Goal: Information Seeking & Learning: Learn about a topic

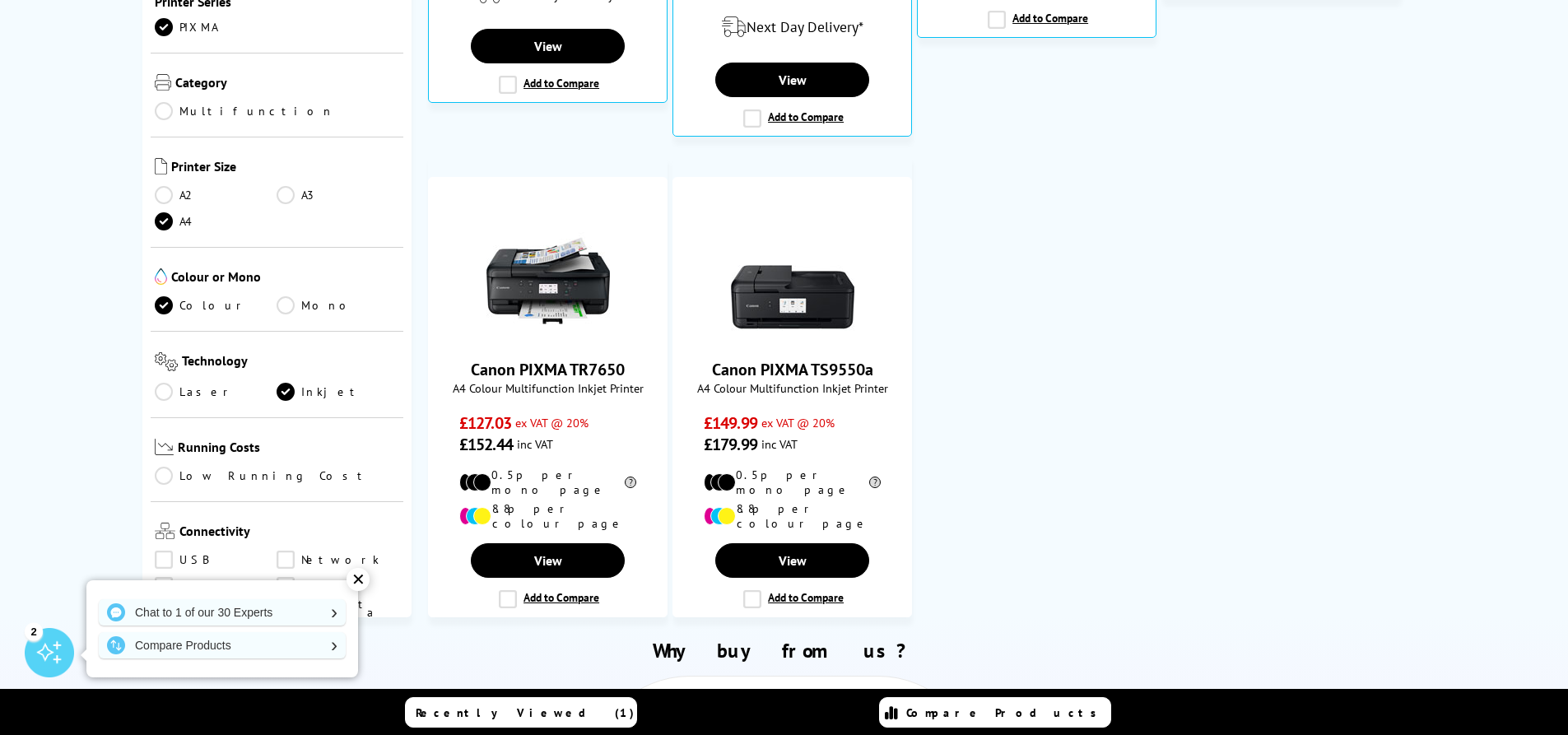
scroll to position [741, 0]
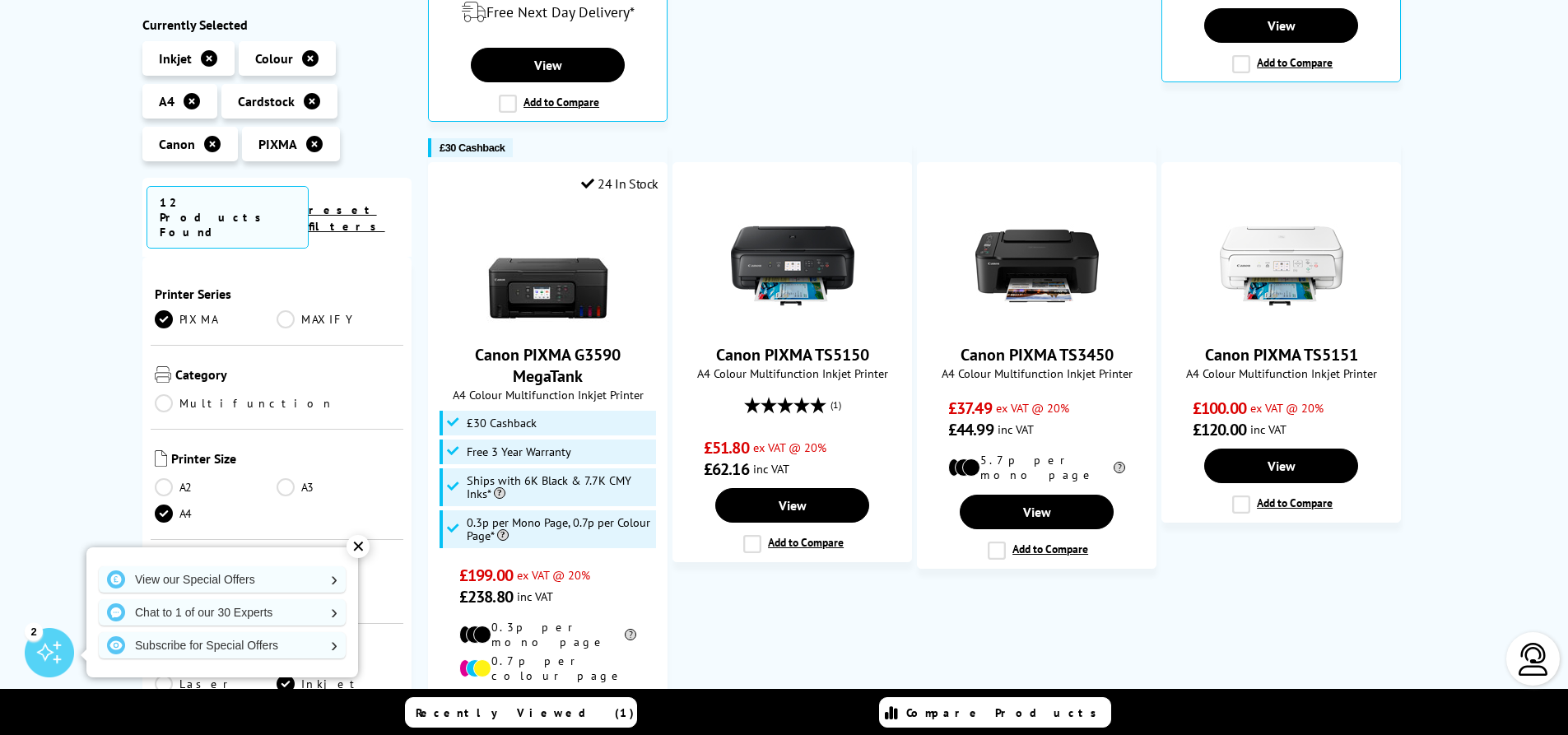
scroll to position [741, 0]
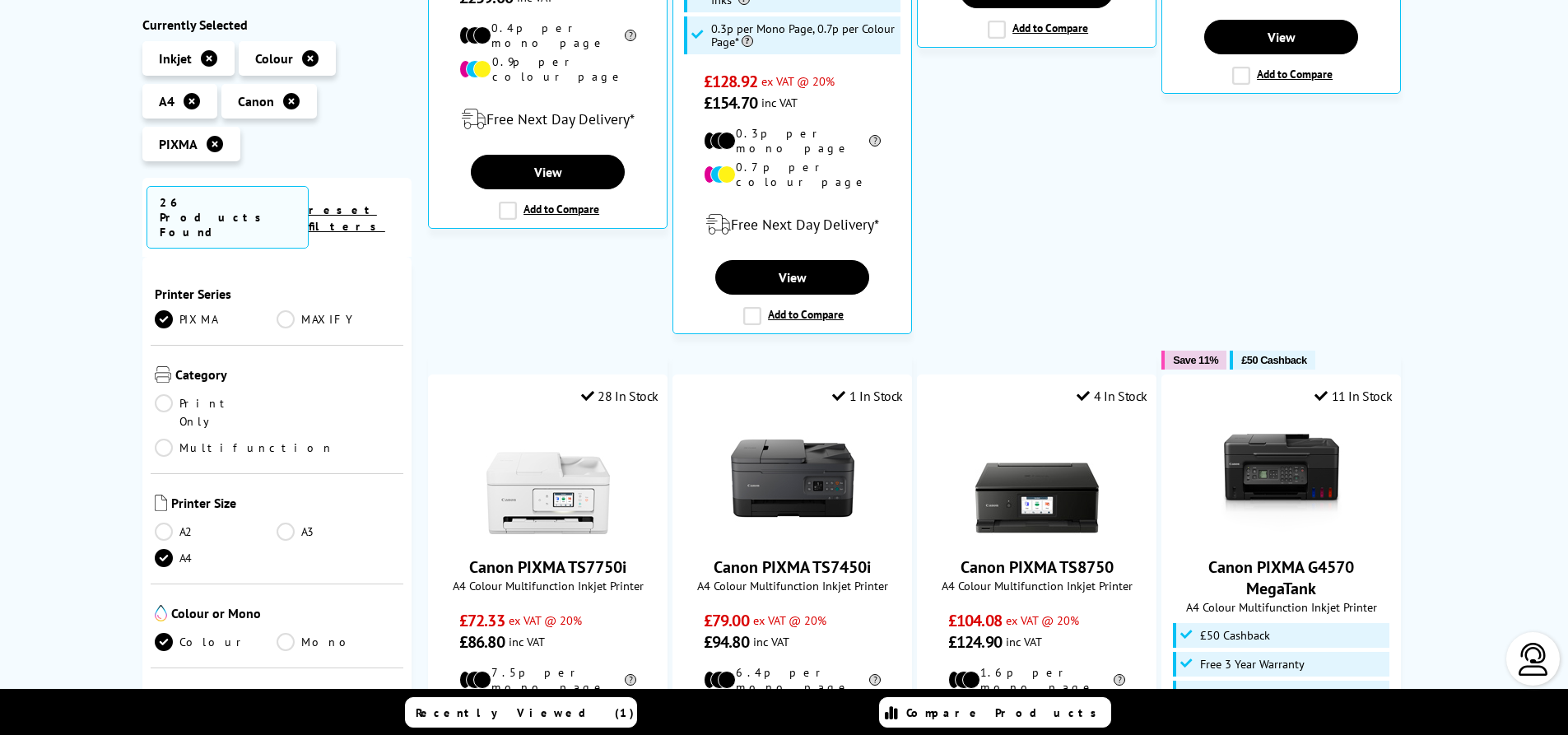
scroll to position [1481, 0]
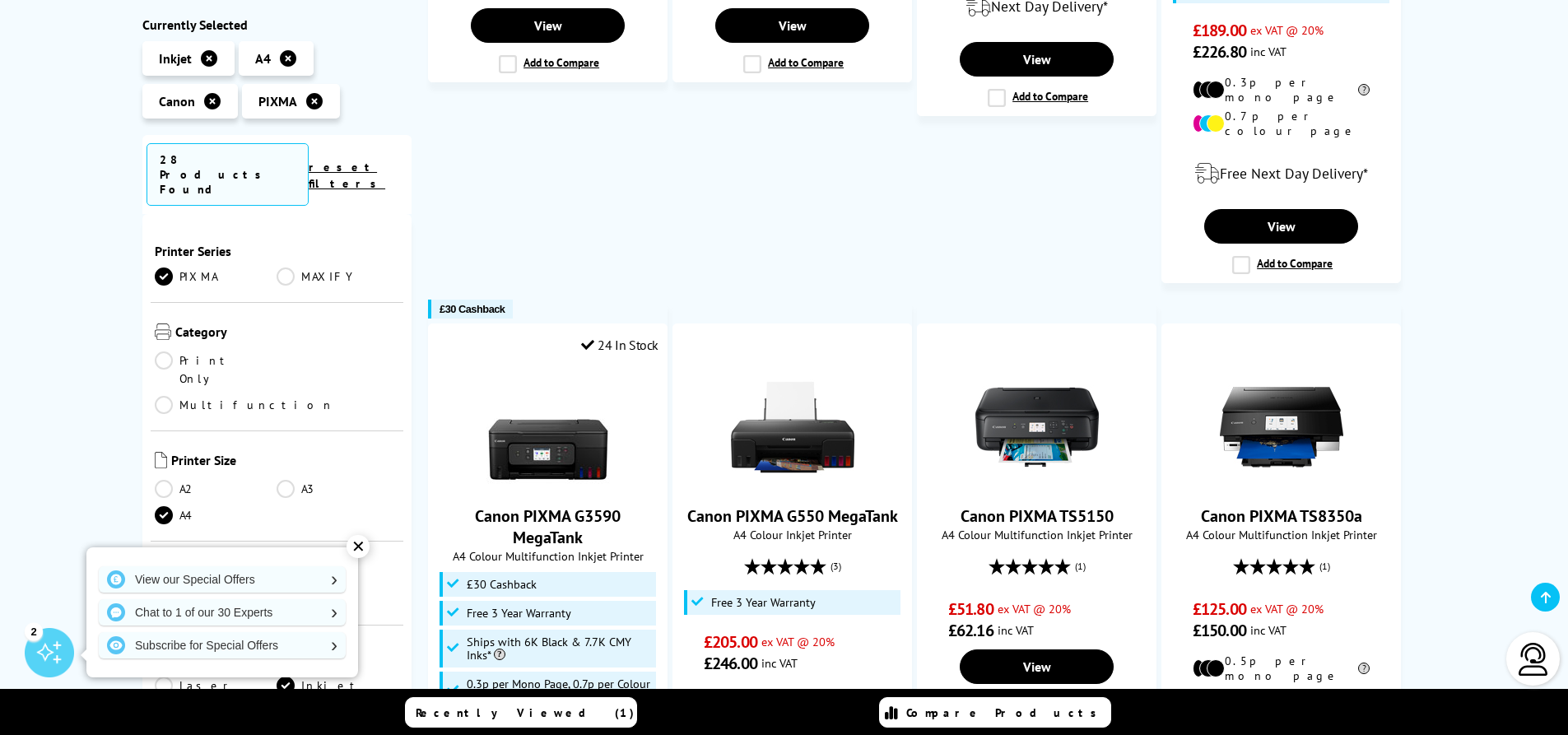
scroll to position [1481, 0]
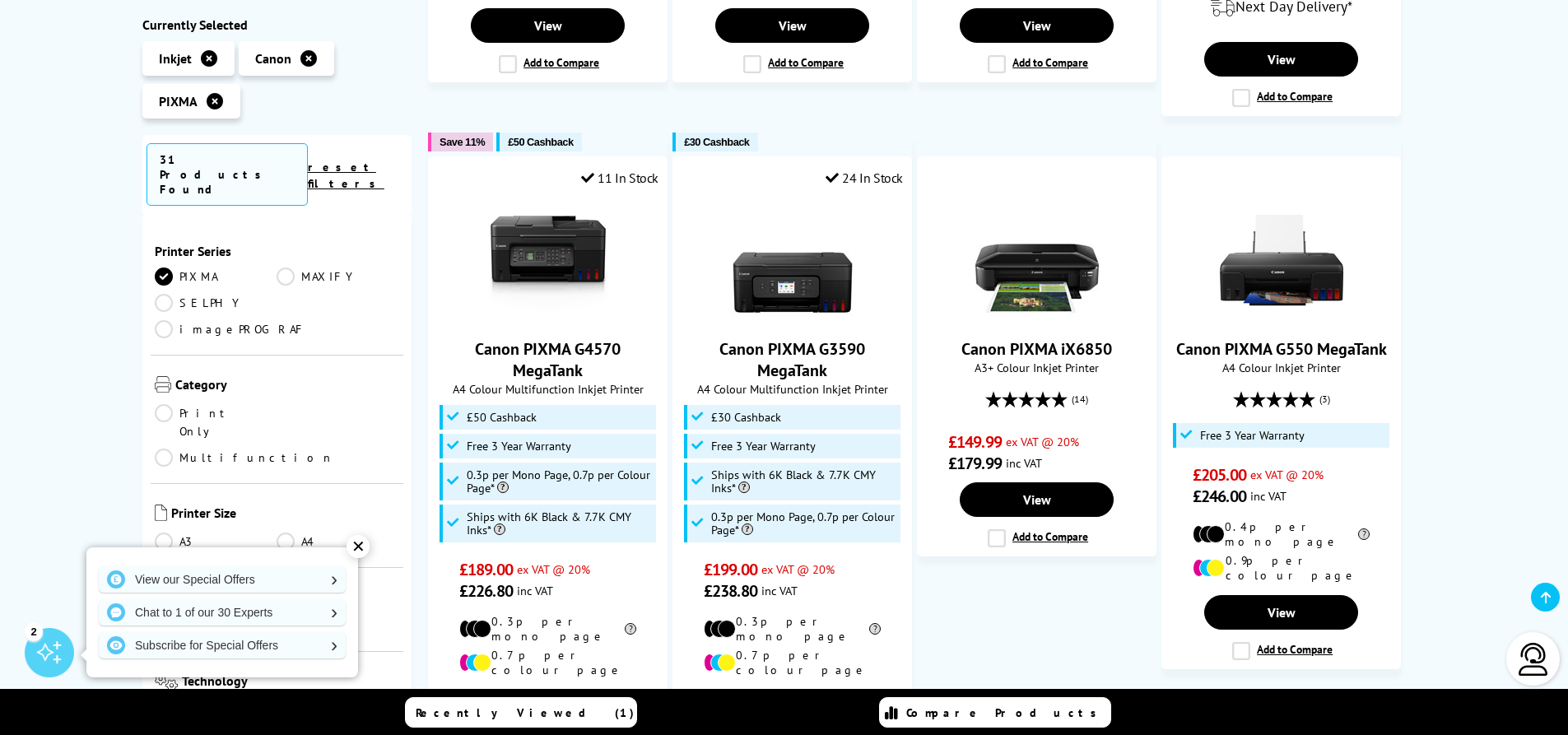
scroll to position [247, 0]
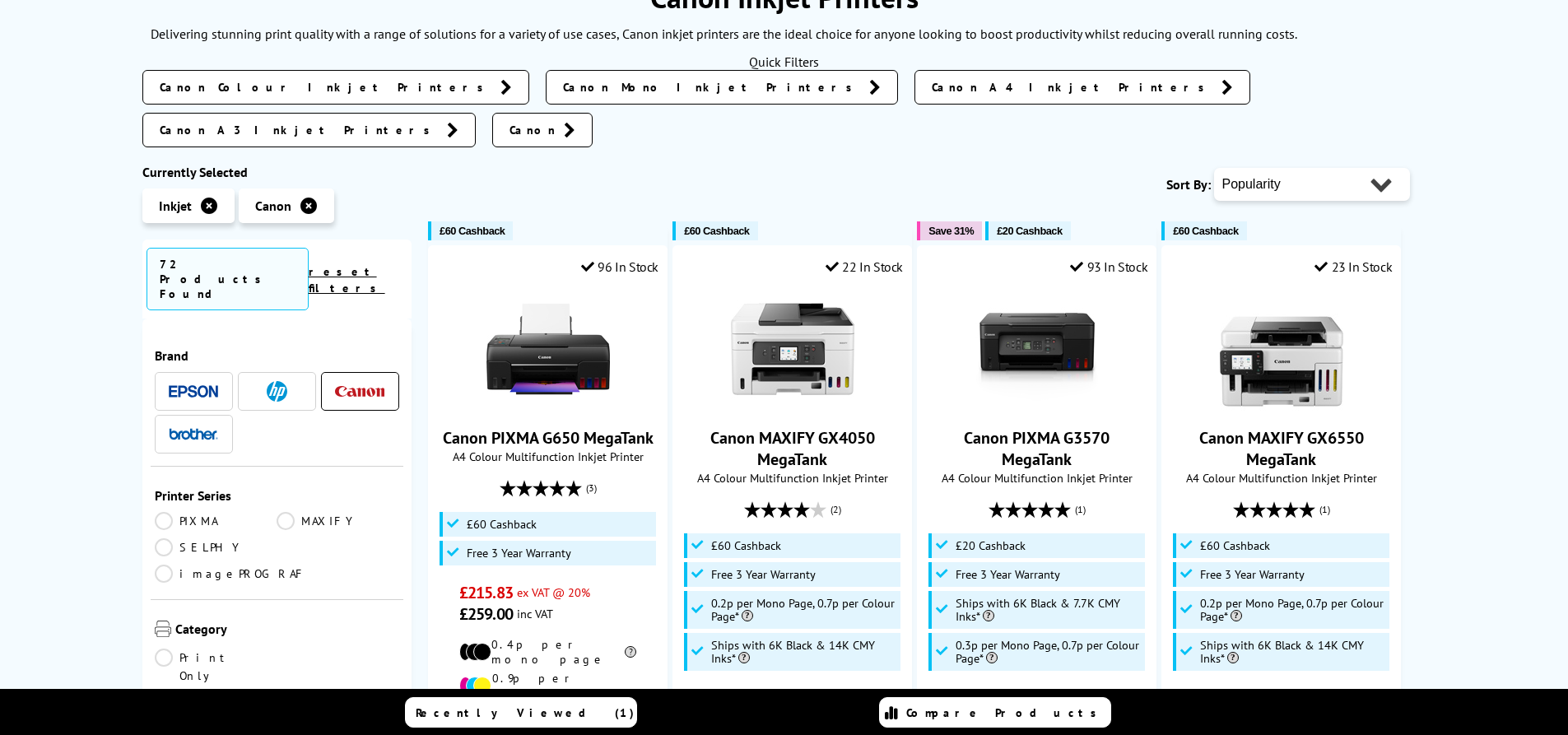
scroll to position [247, 0]
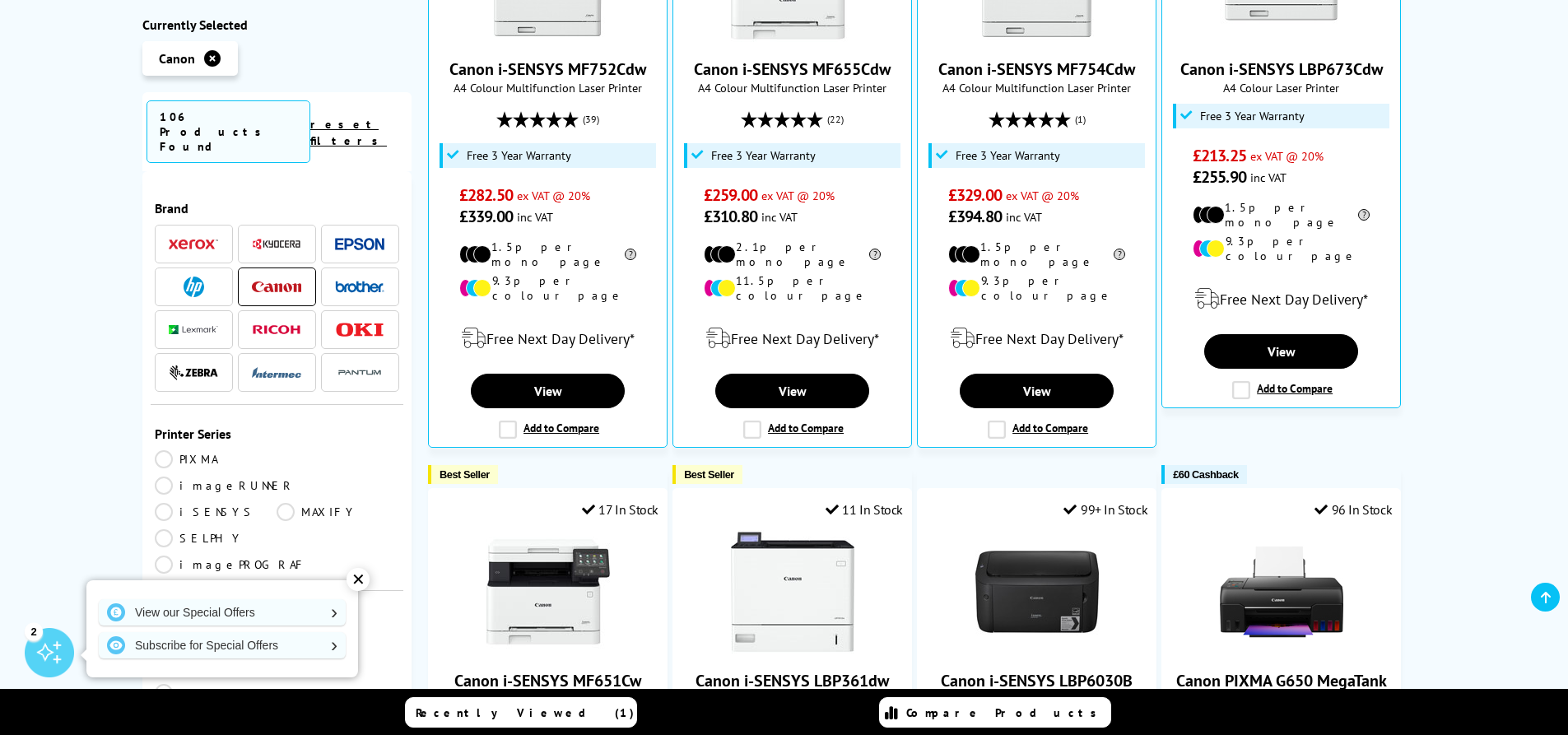
scroll to position [658, 0]
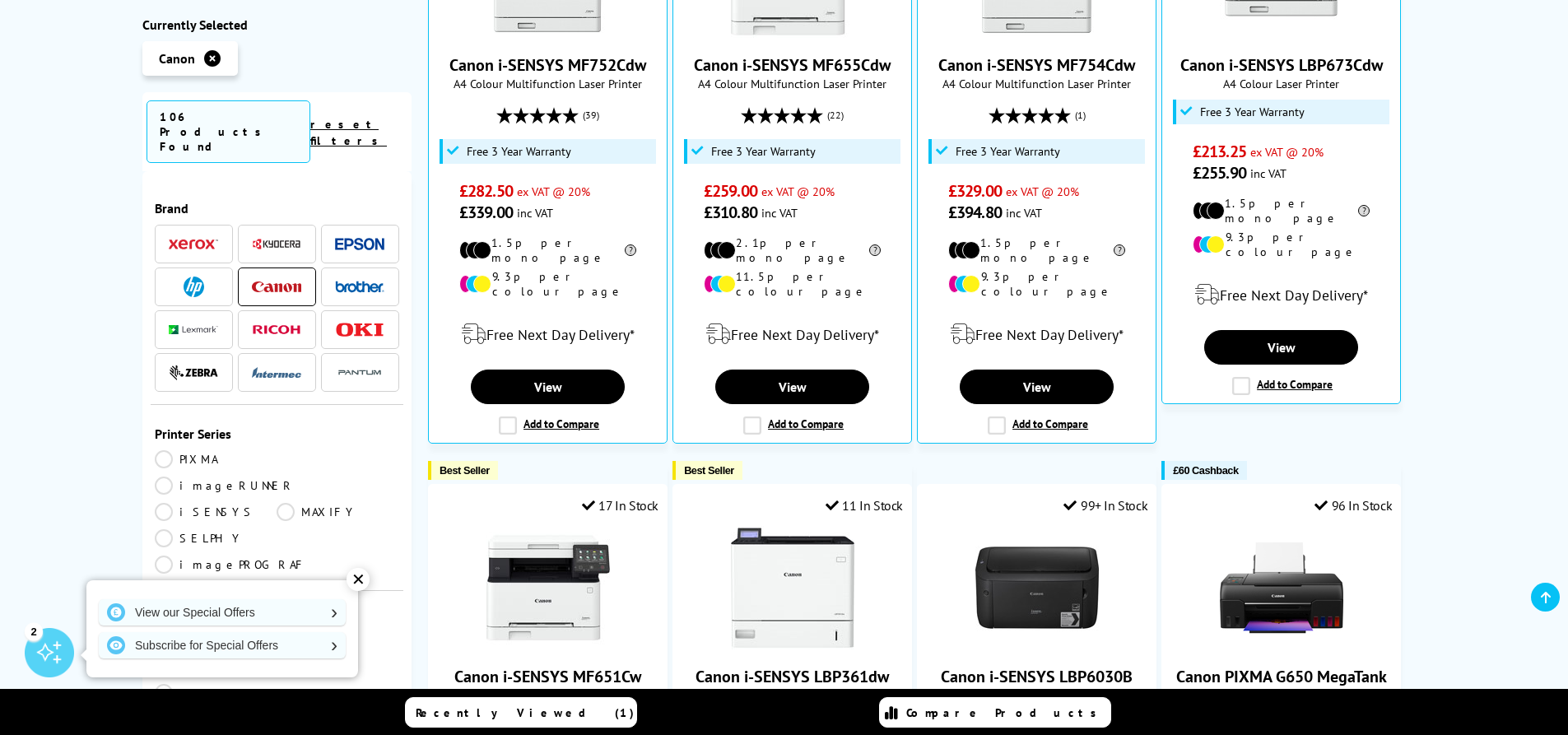
click at [355, 581] on div "✕" at bounding box center [358, 579] width 23 height 23
click at [166, 450] on link "PIXMA" at bounding box center [216, 458] width 123 height 18
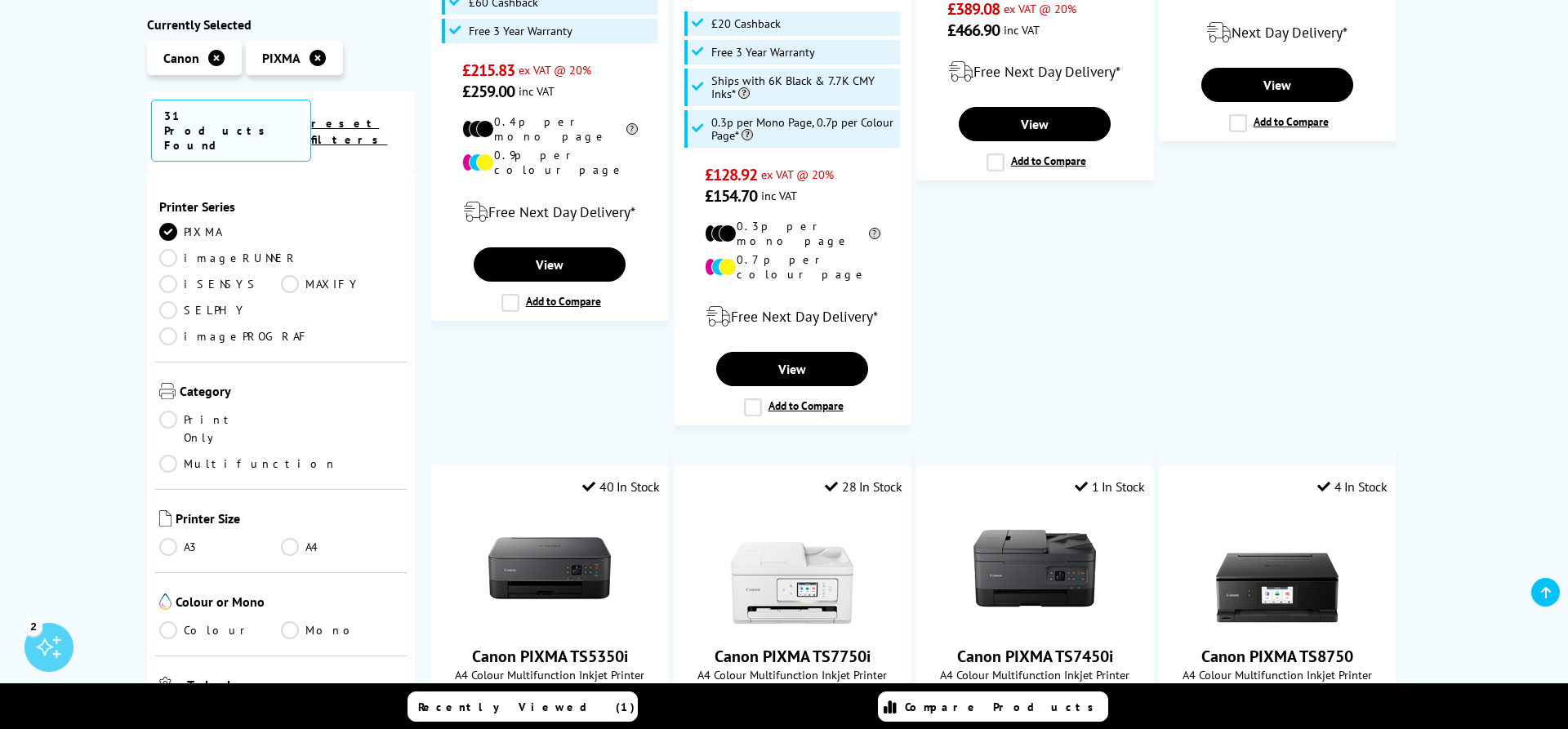
click at [290, 419] on div "Close dialog Sign-up for Exclusive Discounts Subscribe to our newsletter and ge…" at bounding box center [784, 364] width 1568 height 729
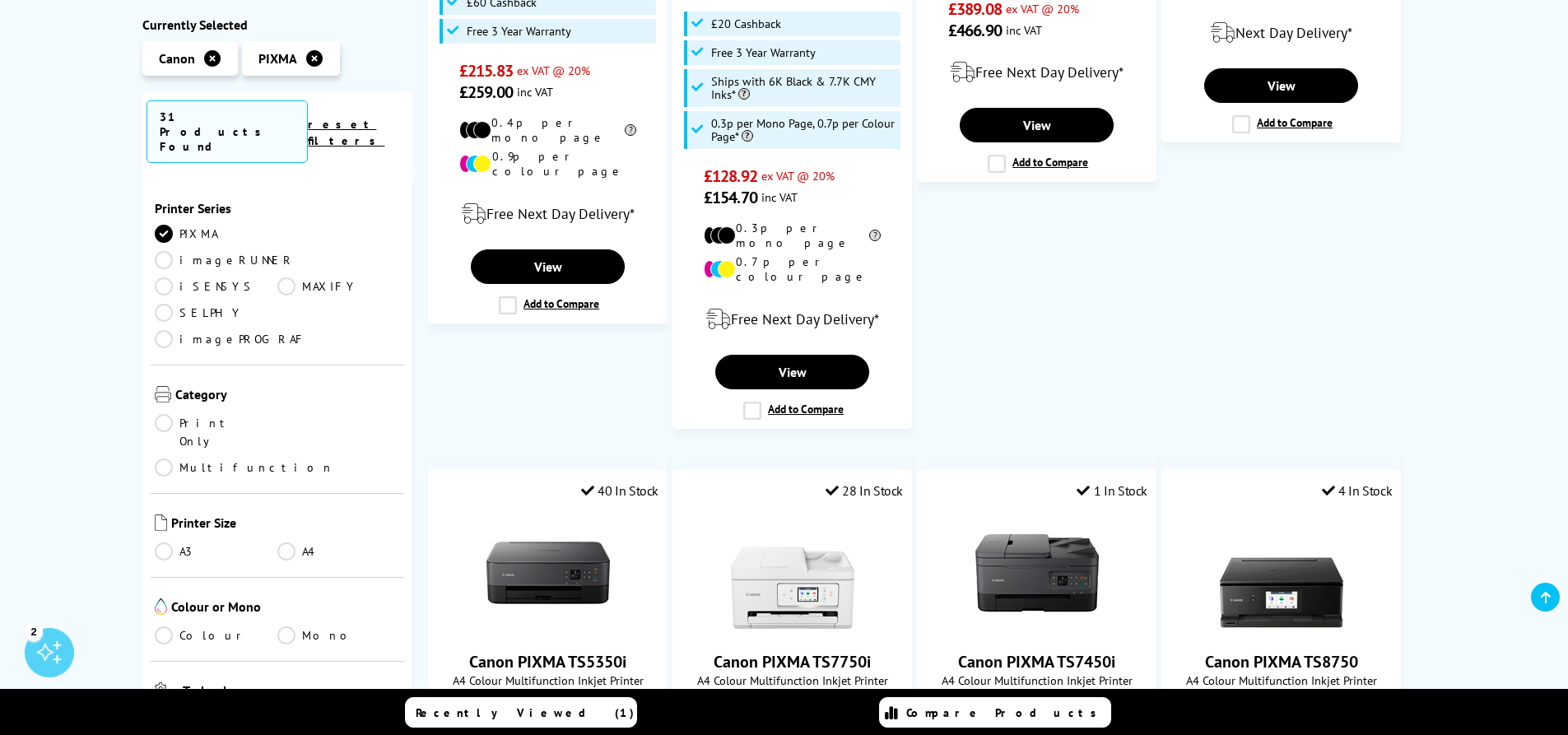
click at [284, 542] on link "A4" at bounding box center [337, 551] width 123 height 18
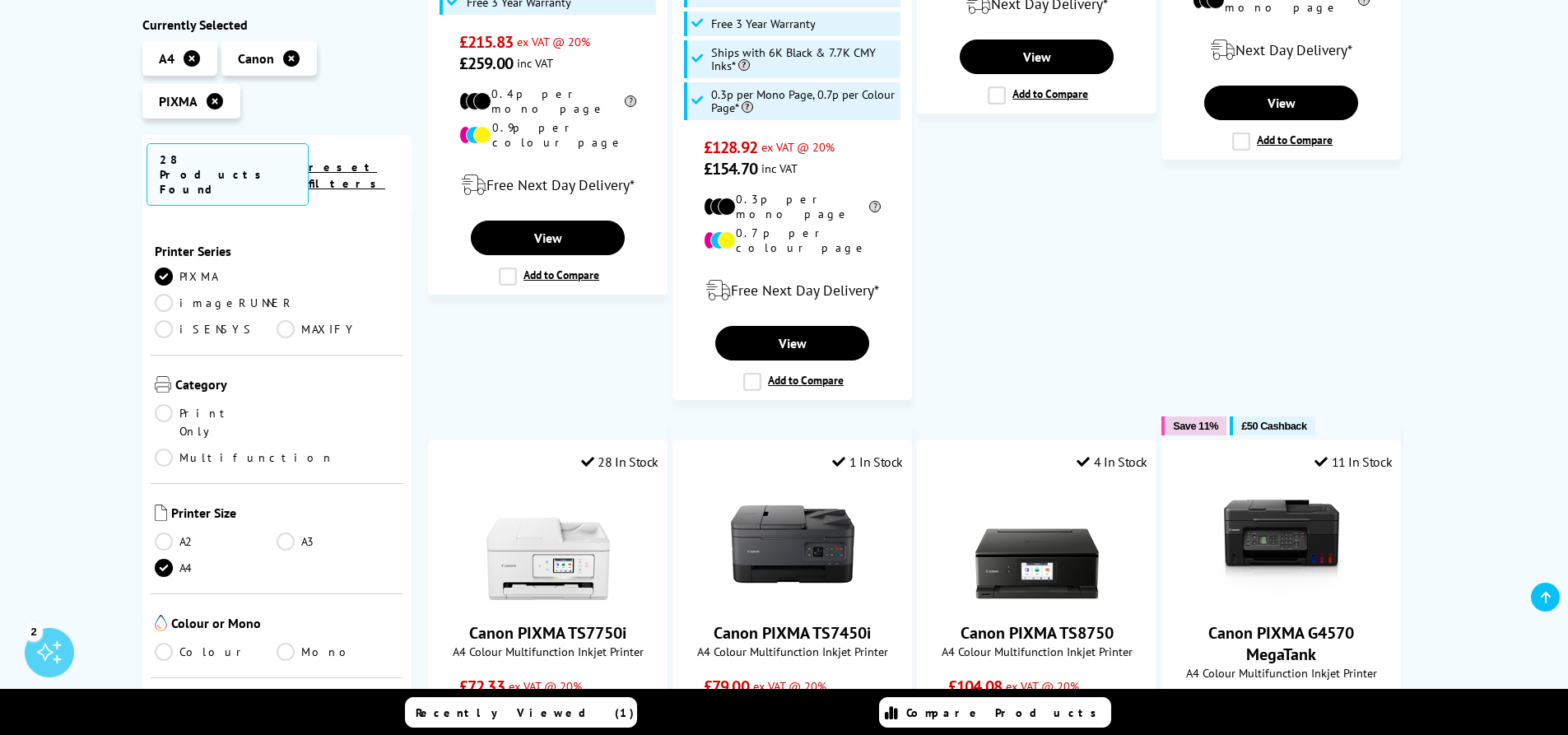
scroll to position [165, 0]
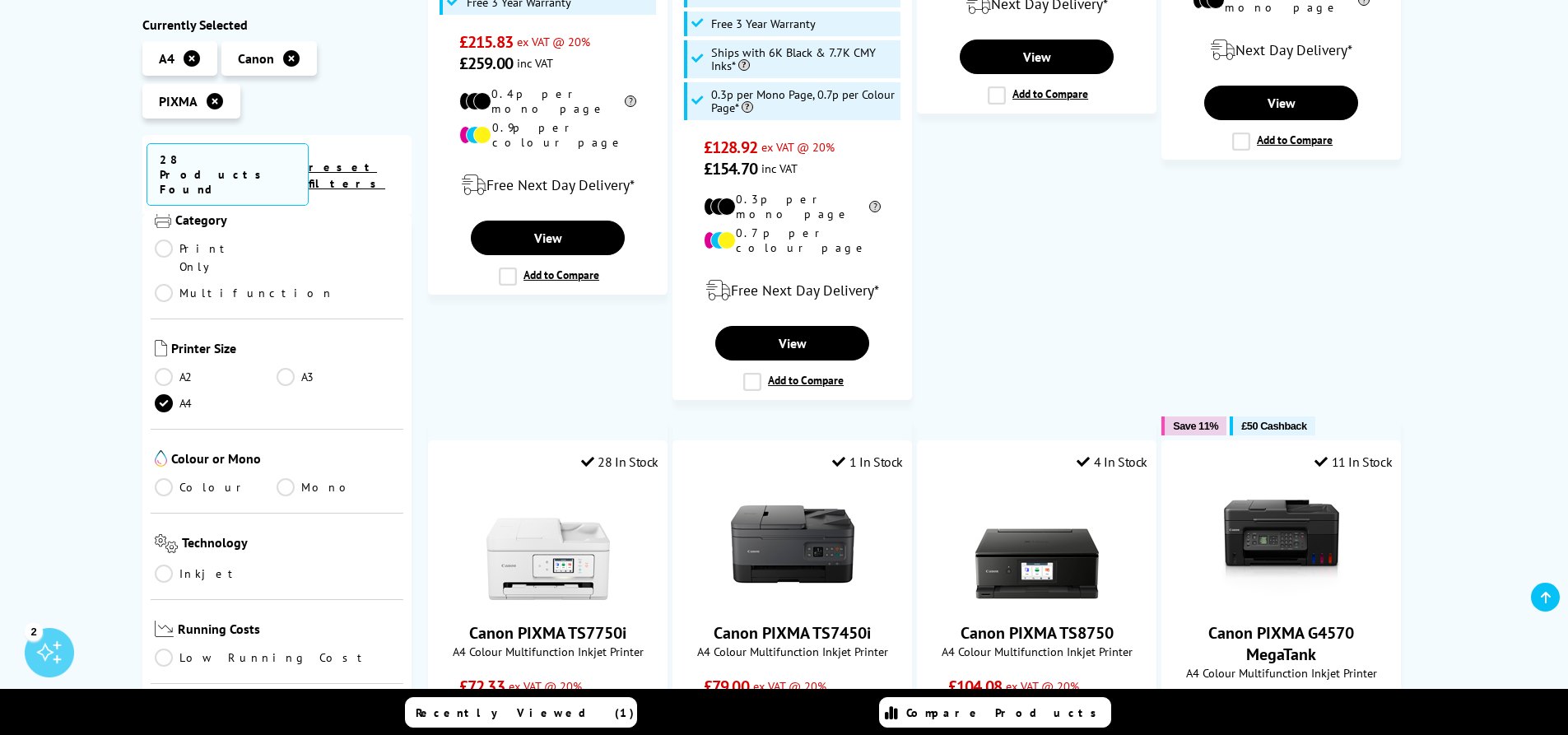
click at [170, 478] on link "Colour" at bounding box center [216, 486] width 123 height 18
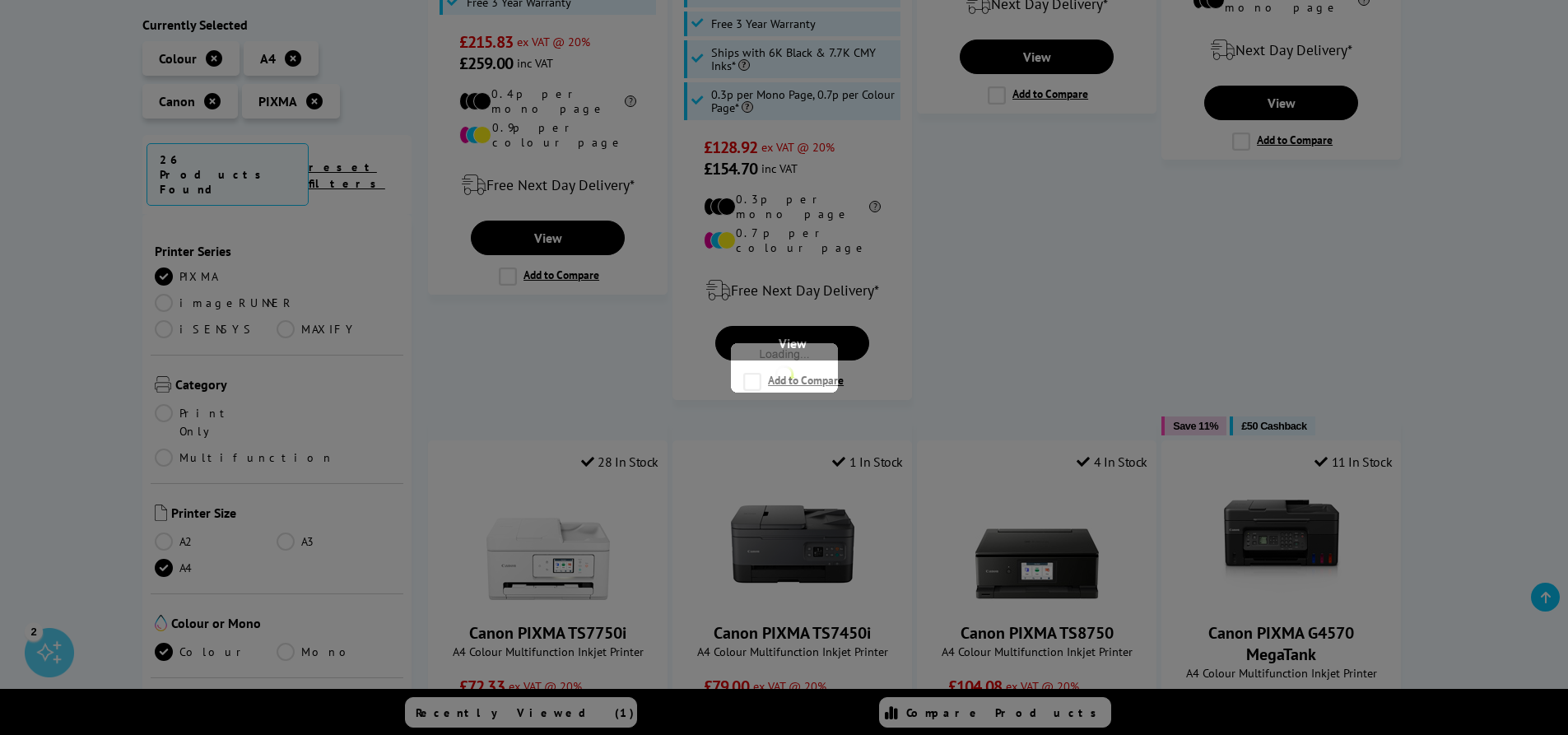
scroll to position [165, 0]
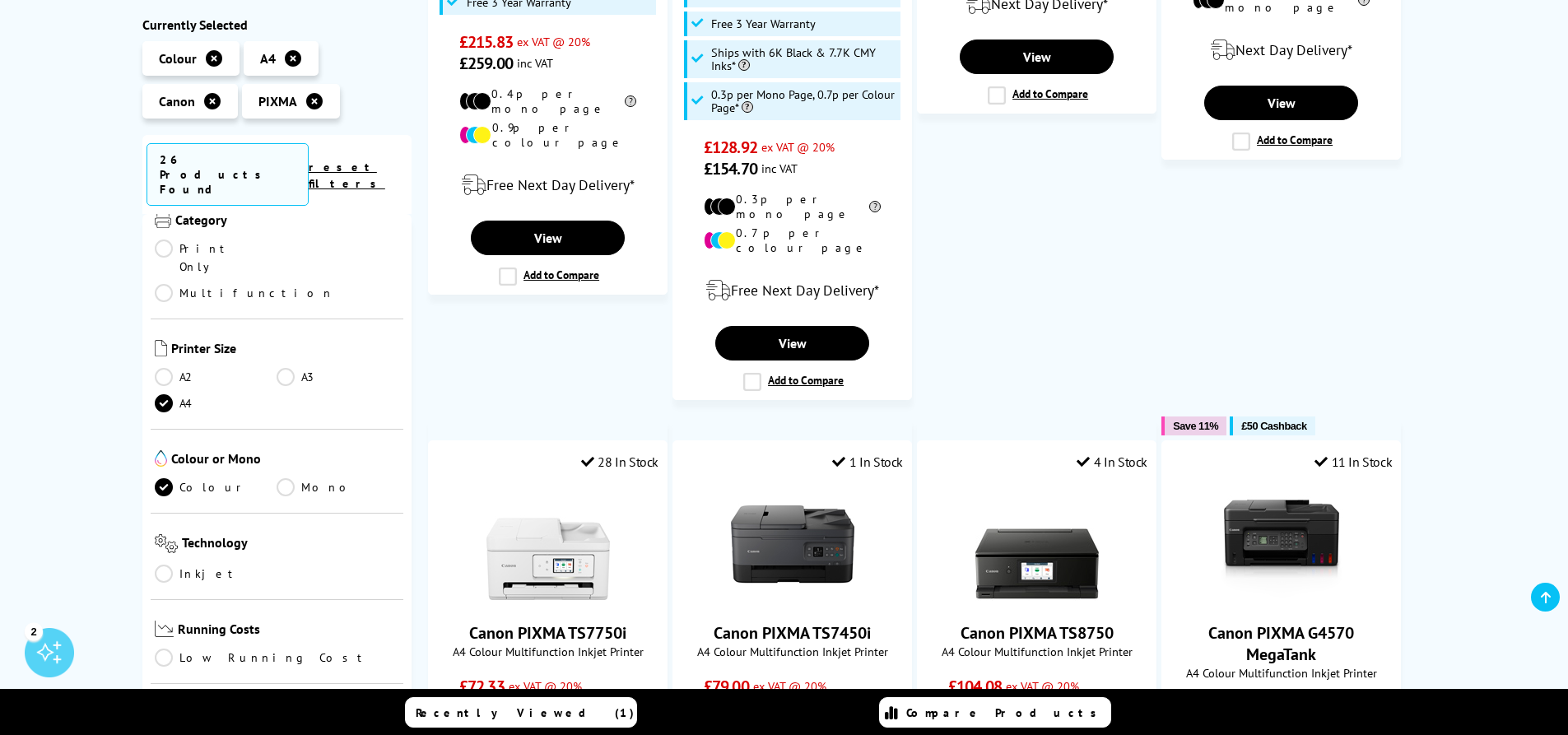
click at [163, 565] on link "Inkjet" at bounding box center [216, 573] width 123 height 18
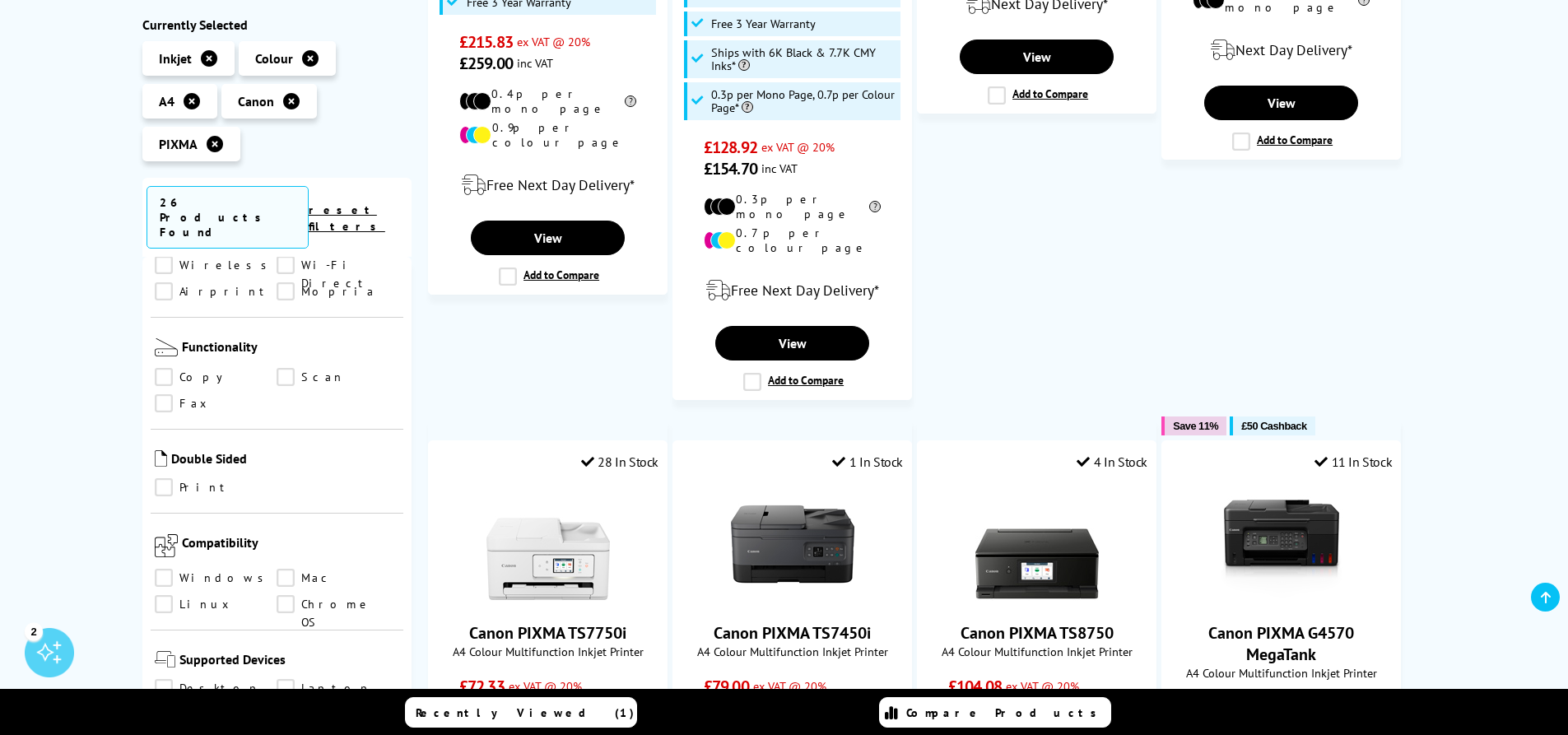
scroll to position [658, 0]
click at [166, 478] on link "Print" at bounding box center [216, 486] width 123 height 18
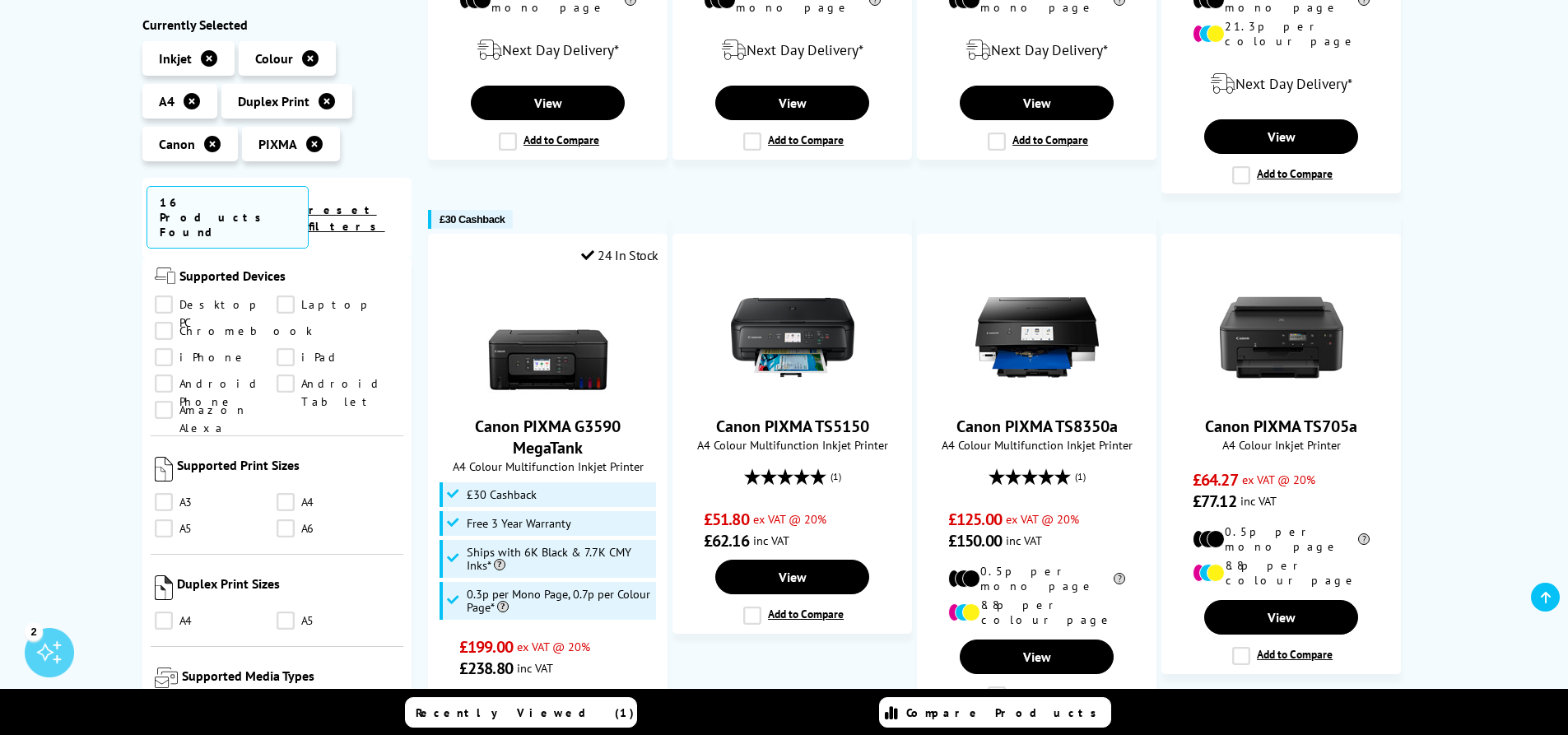
scroll to position [1070, 0]
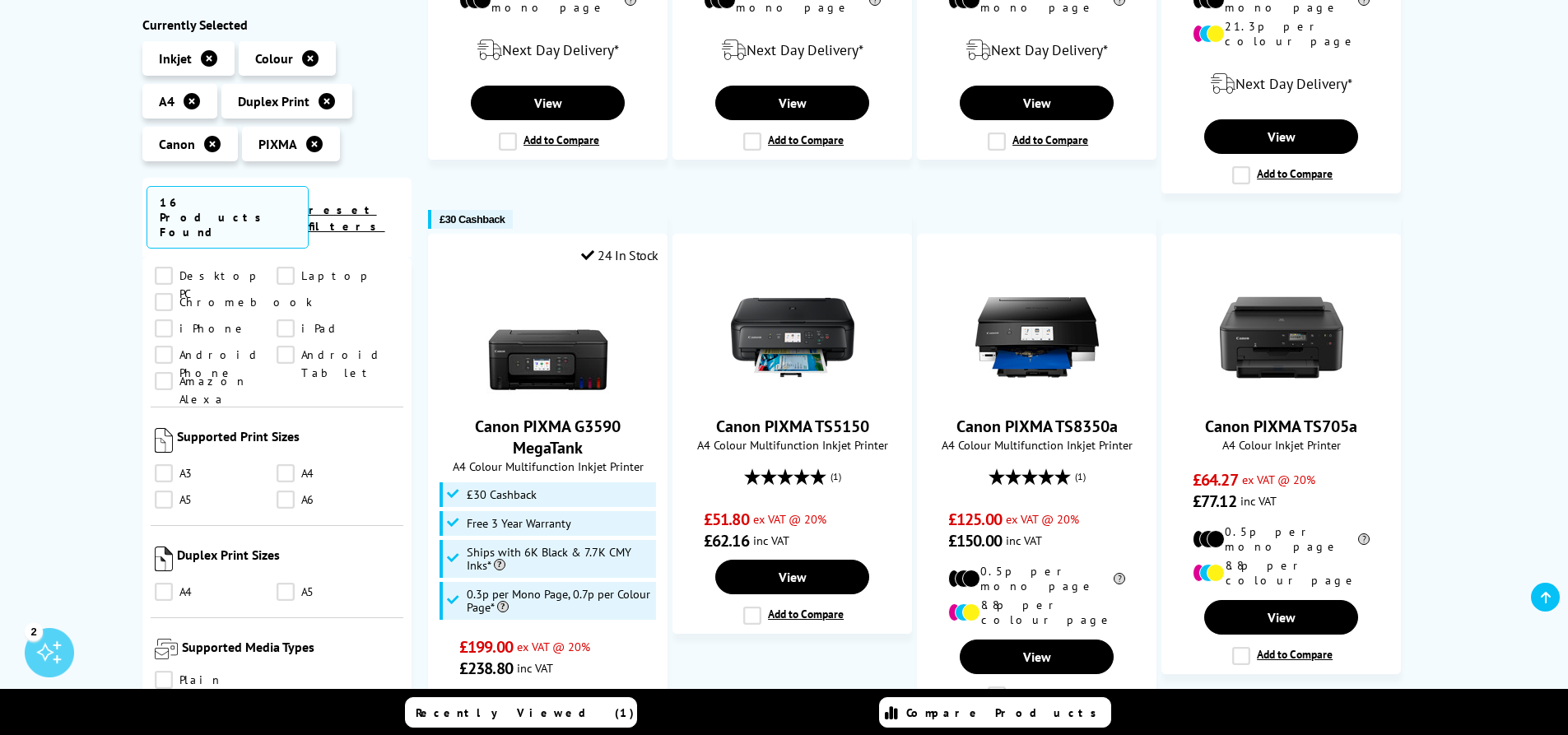
click at [289, 465] on link "A4" at bounding box center [337, 474] width 123 height 18
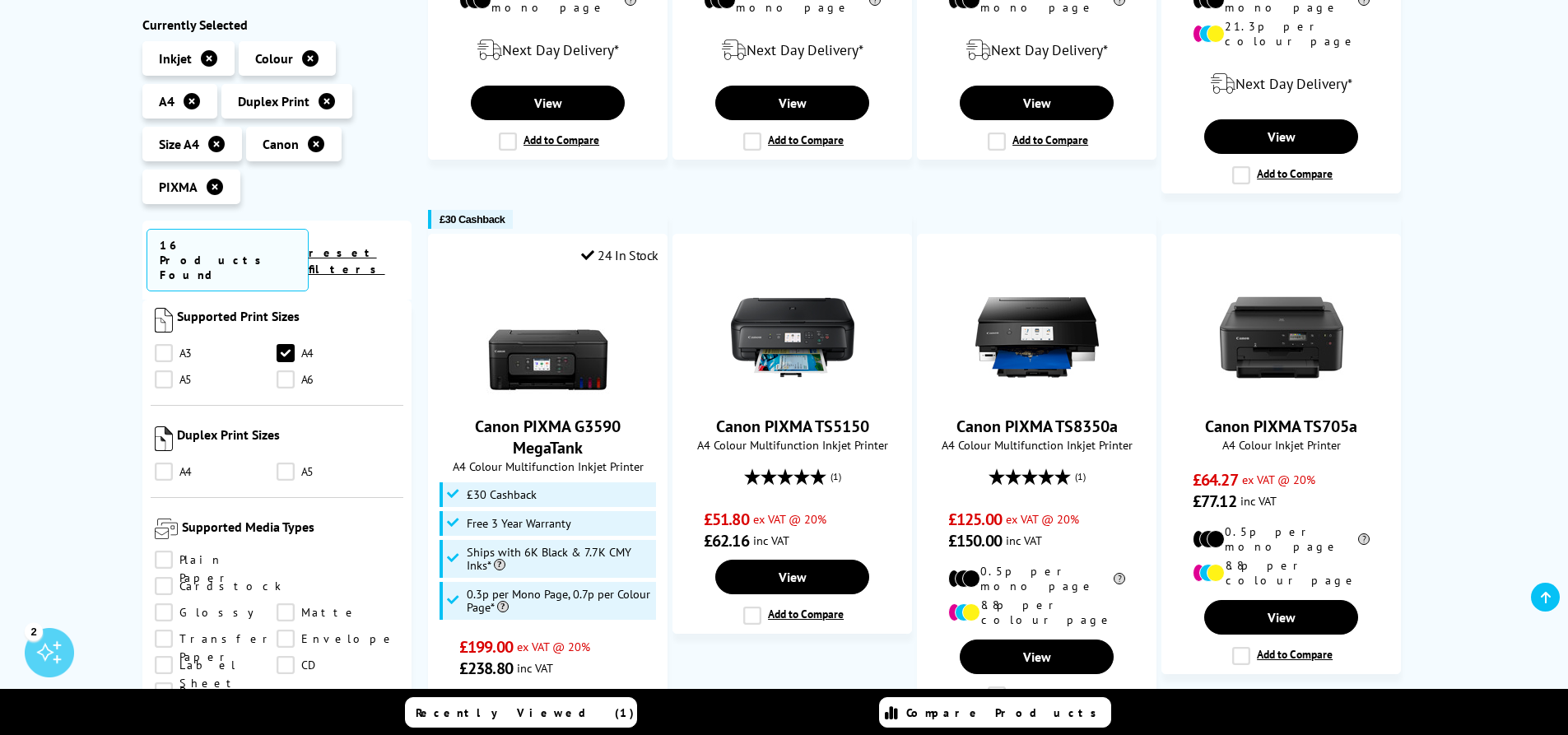
scroll to position [1235, 0]
click at [282, 575] on link "Cardstock" at bounding box center [218, 584] width 127 height 18
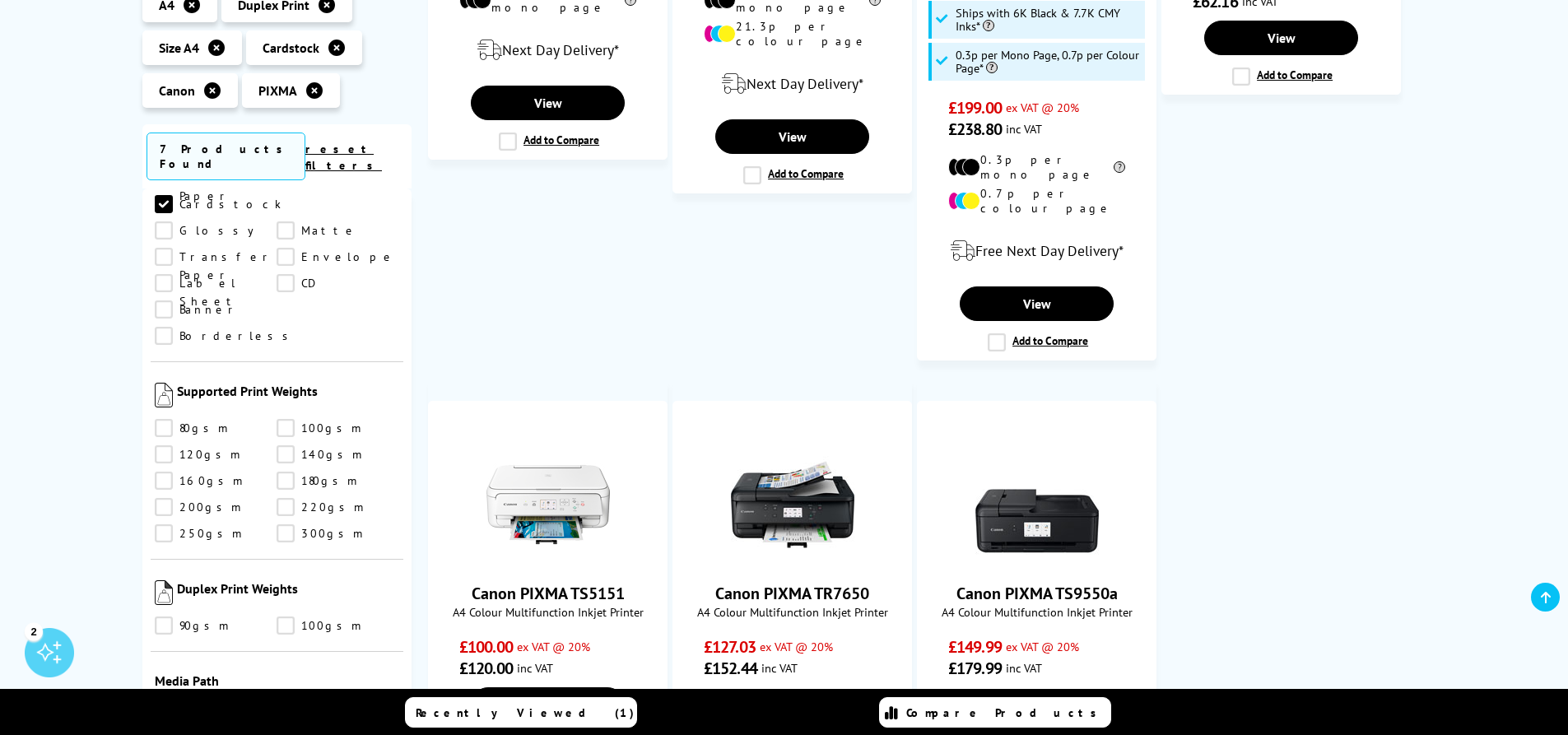
scroll to position [1481, 0]
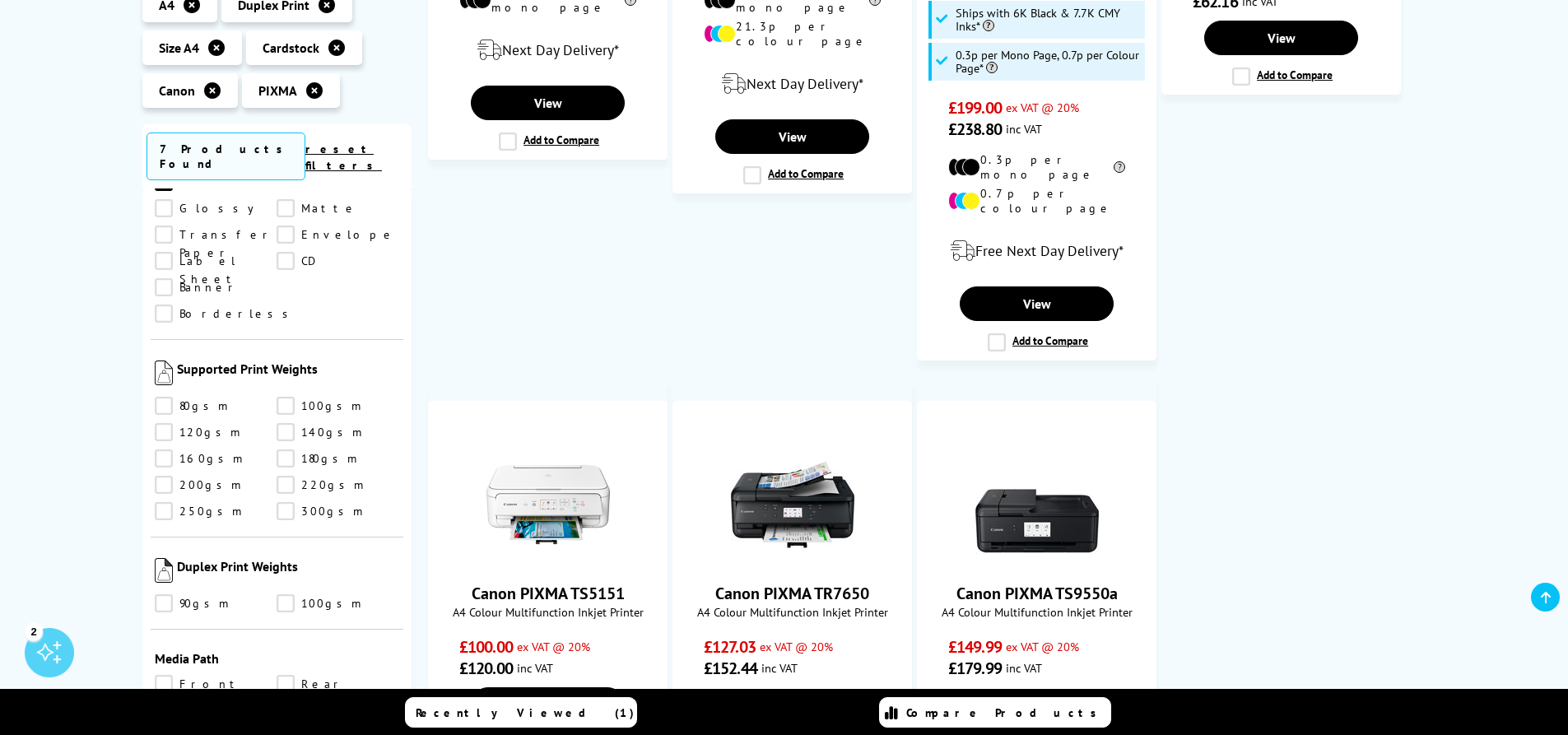
click at [287, 502] on link "300gsm" at bounding box center [337, 511] width 123 height 18
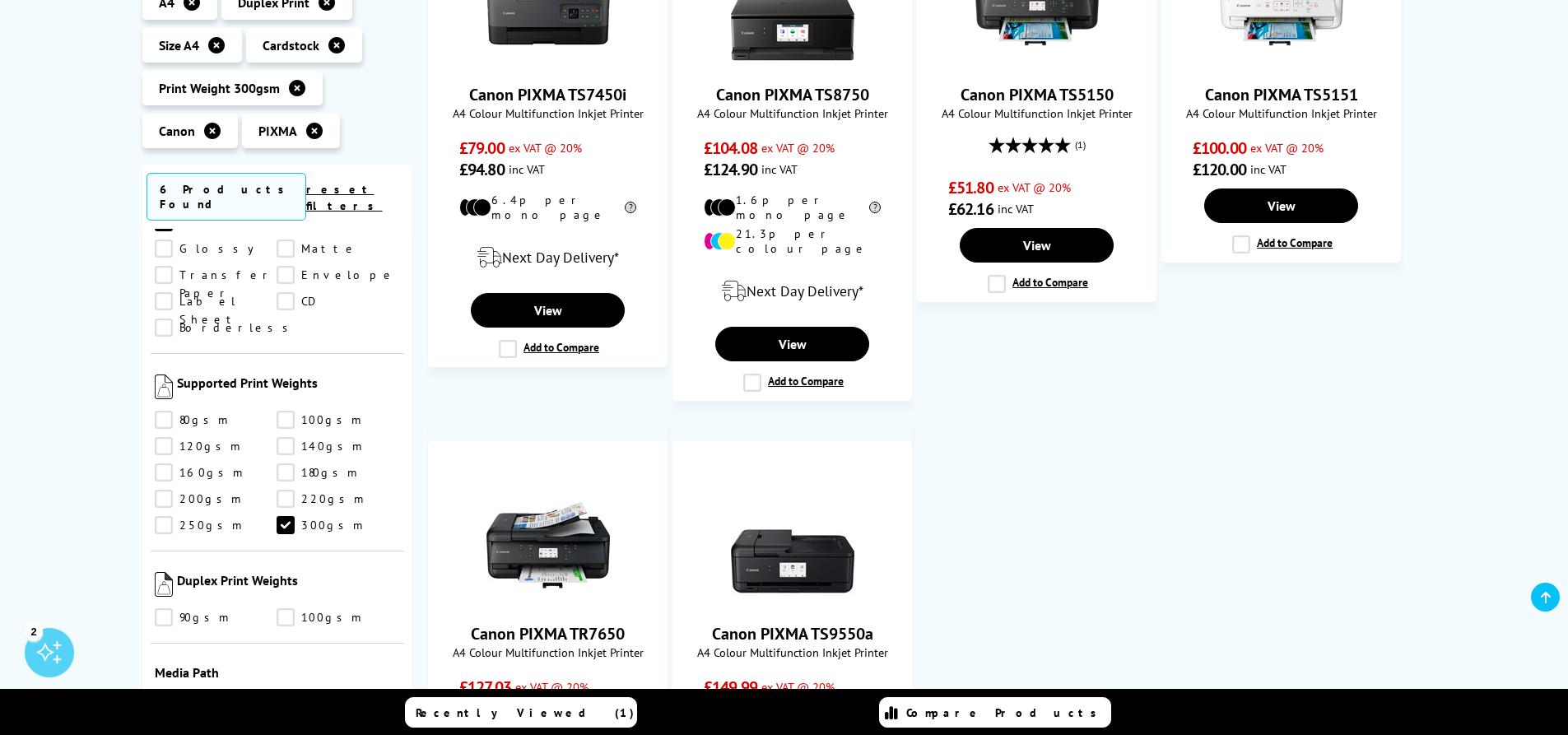
scroll to position [412, 0]
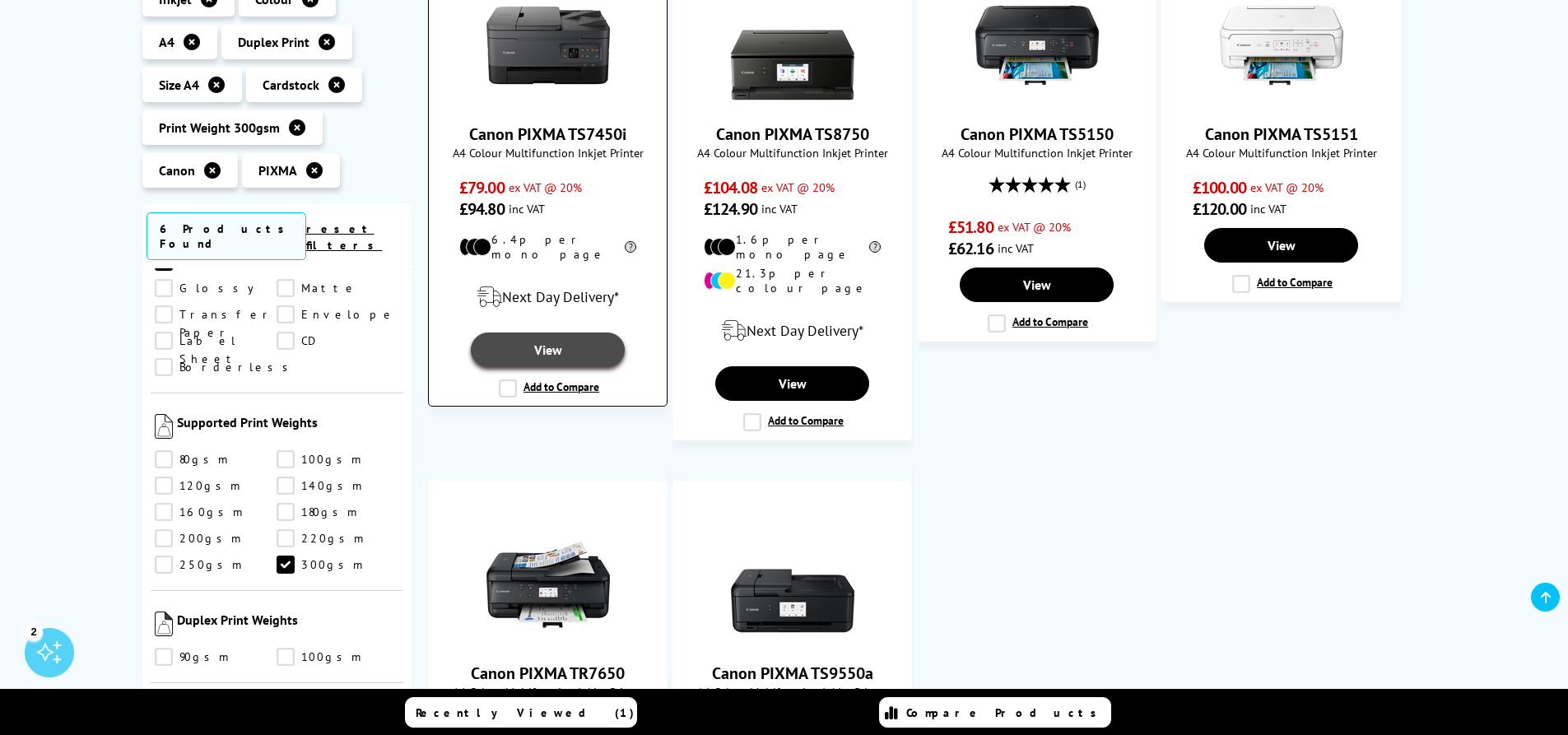
click at [547, 332] on link "View" at bounding box center [547, 349] width 153 height 35
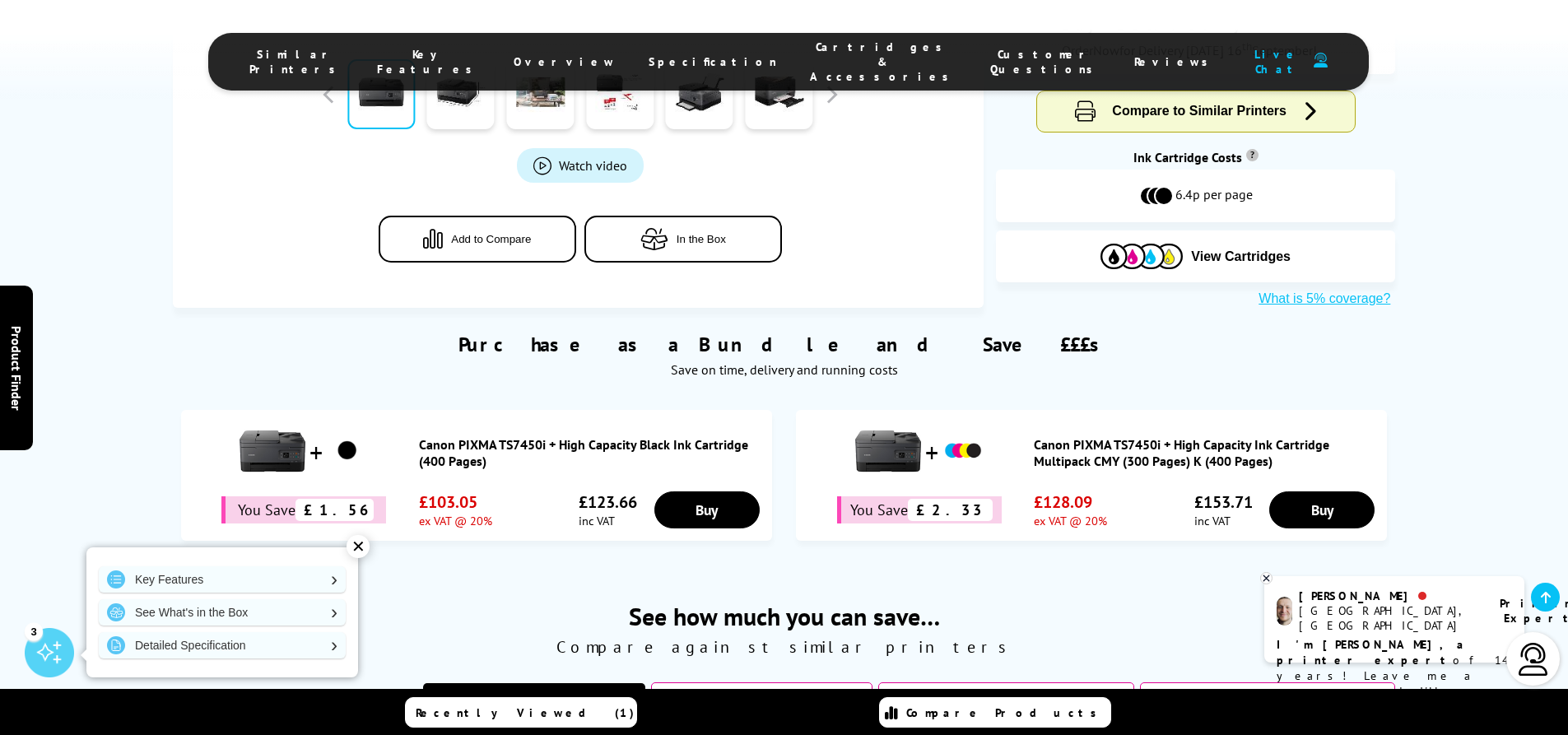
scroll to position [658, 0]
click at [355, 542] on div "✕" at bounding box center [358, 546] width 23 height 23
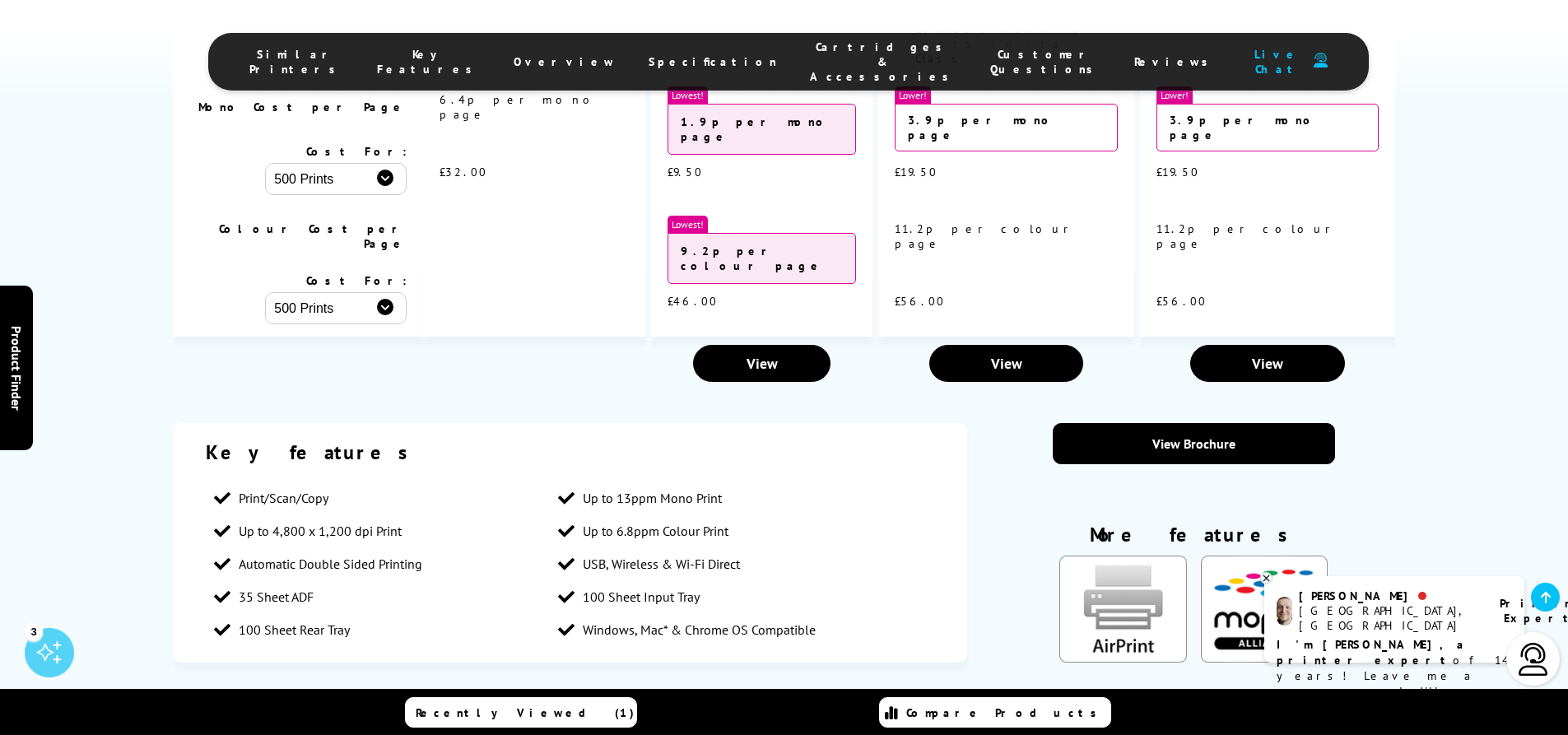
scroll to position [1811, 0]
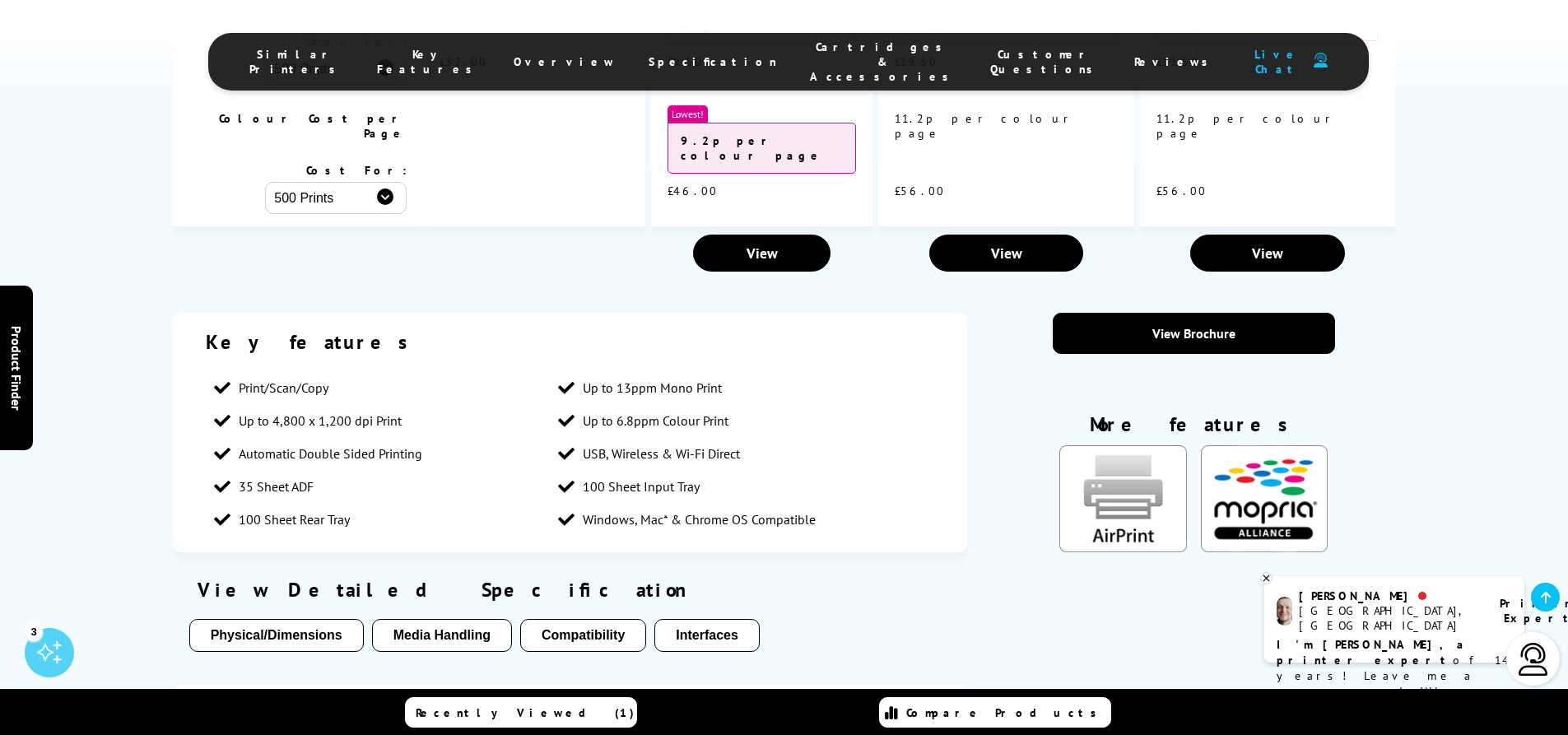
click at [440, 619] on button "Media Handling" at bounding box center [441, 635] width 140 height 33
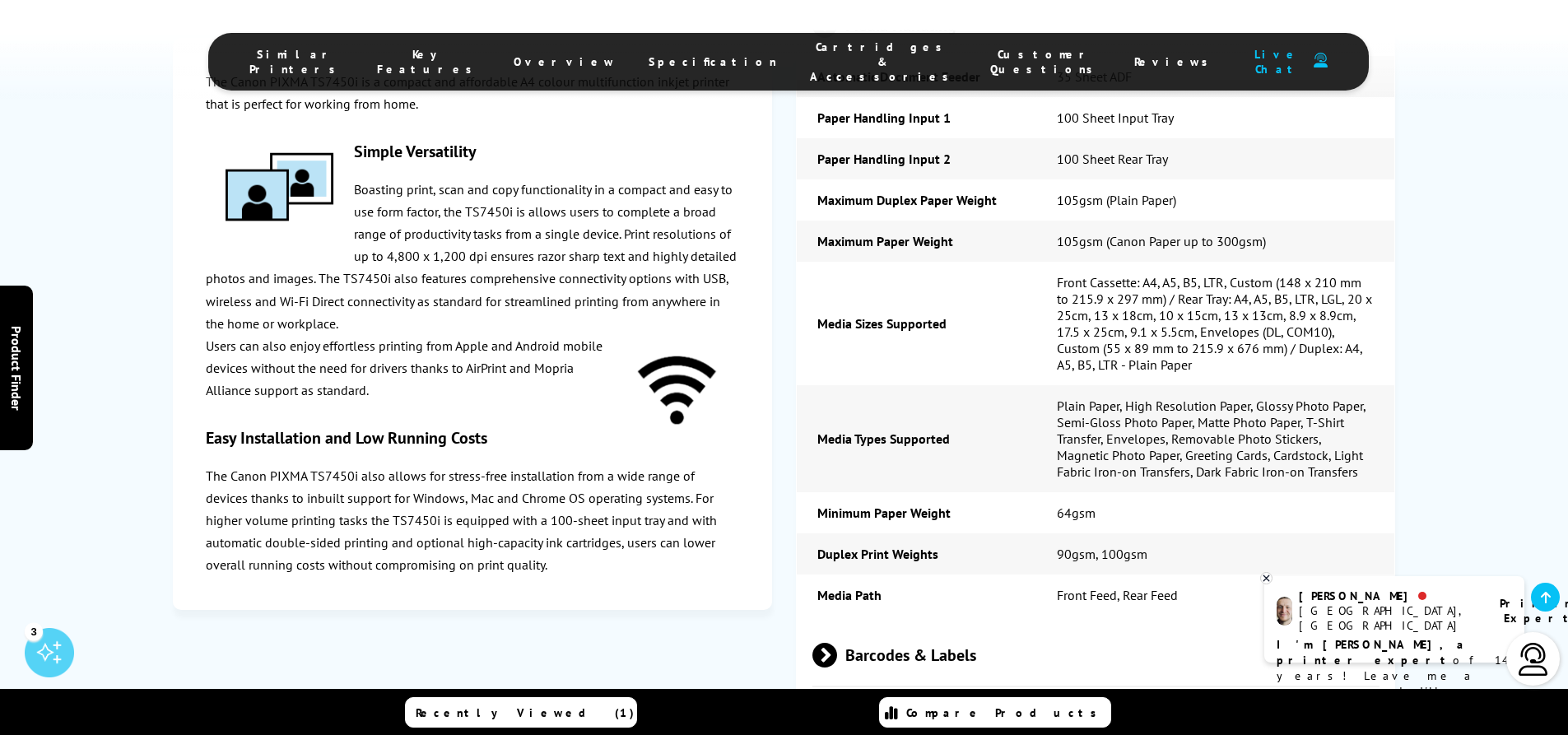
scroll to position [3464, 0]
